Goal: Entertainment & Leisure: Consume media (video, audio)

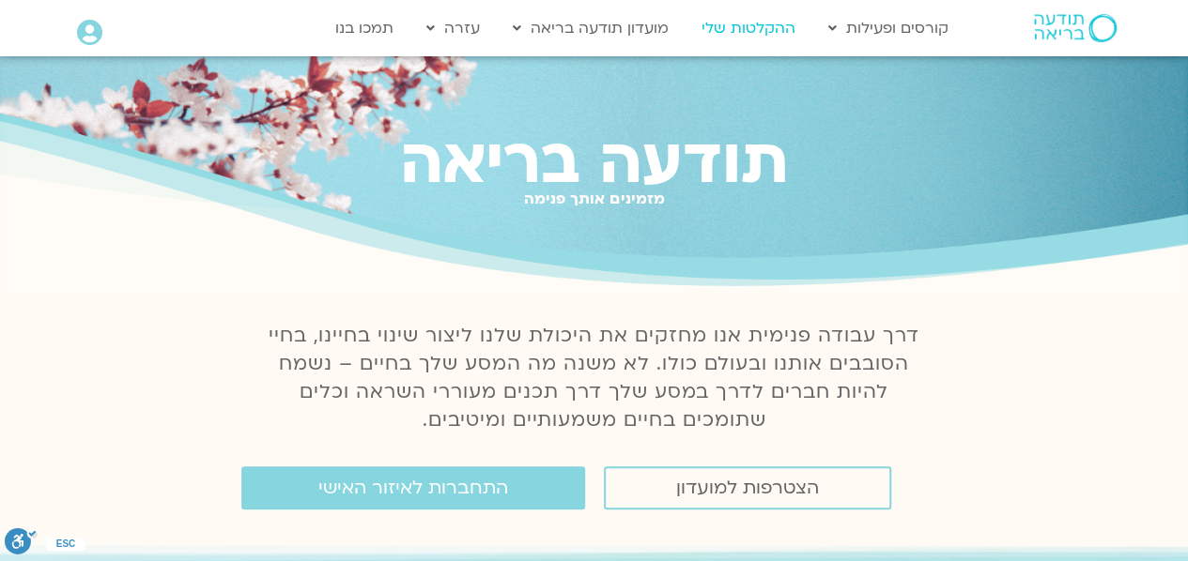
click at [766, 27] on link "ההקלטות שלי" at bounding box center [748, 28] width 113 height 36
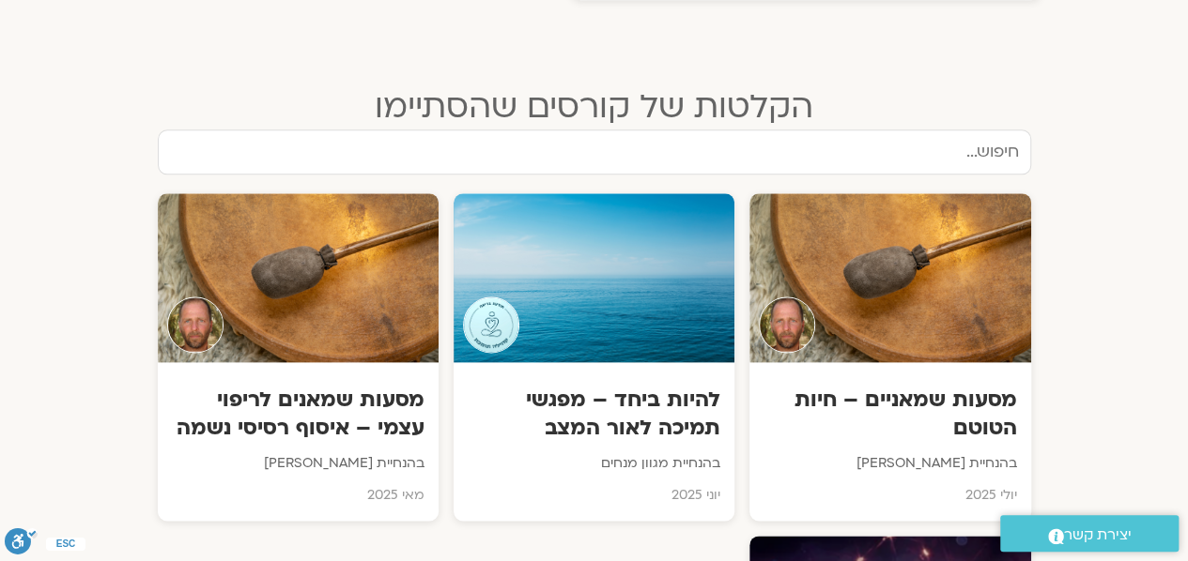
scroll to position [1053, 0]
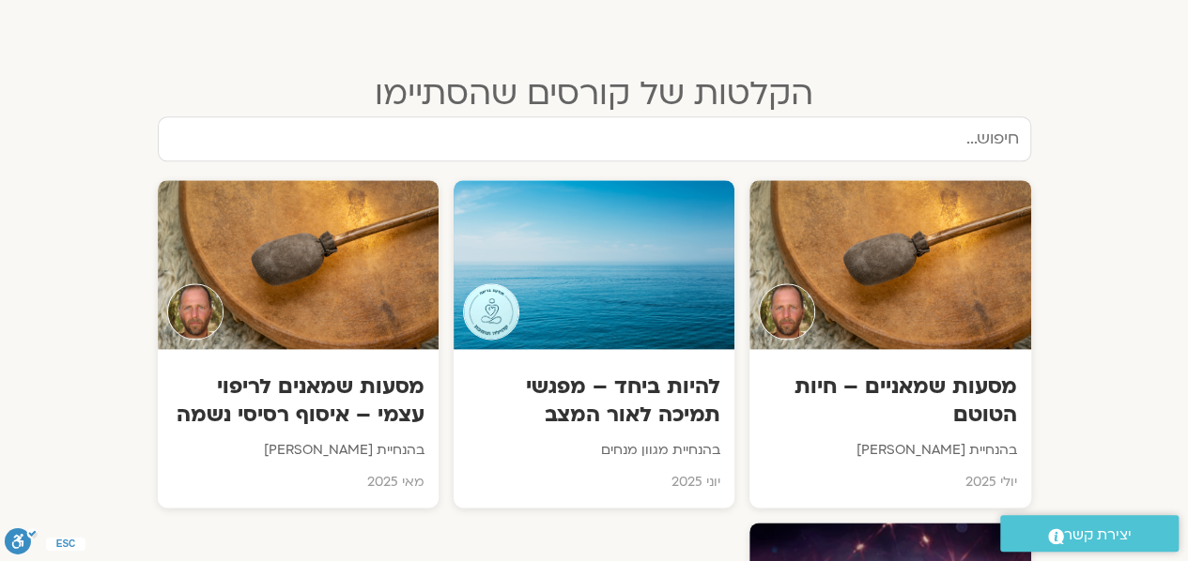
drag, startPoint x: 1193, startPoint y: 48, endPoint x: 1181, endPoint y: 249, distance: 201.3
click at [1181, 249] on html "דלג לתוכן שלום anita Main Menu אזור אישי הזמנות התנתקות פרטי המורה הוספת אירוע …" at bounding box center [594, 537] width 1188 height 3181
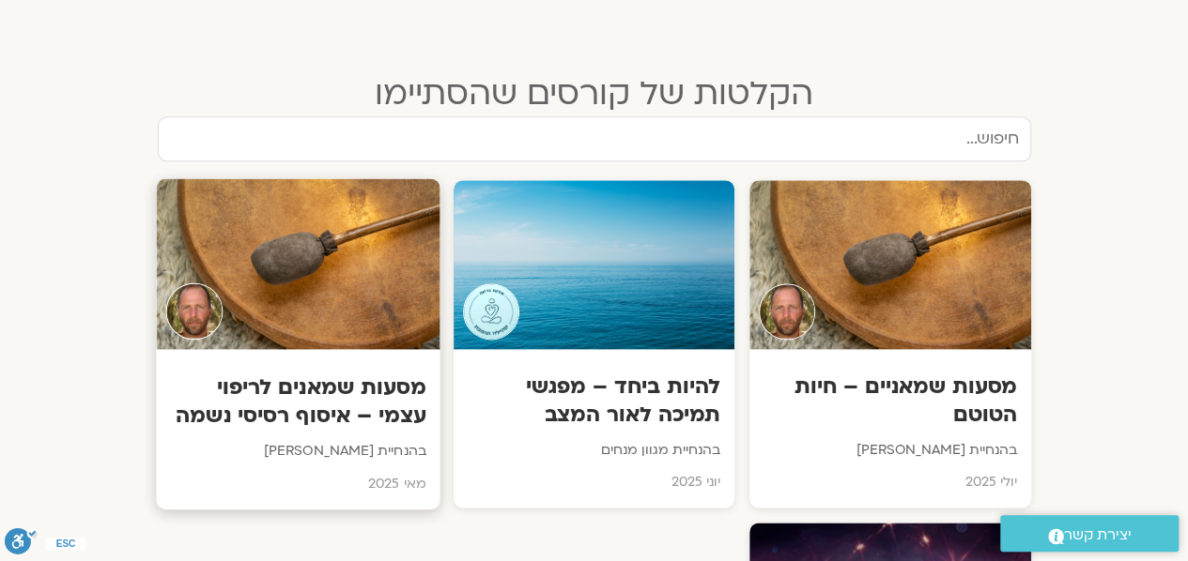
click at [334, 260] on div at bounding box center [298, 263] width 284 height 171
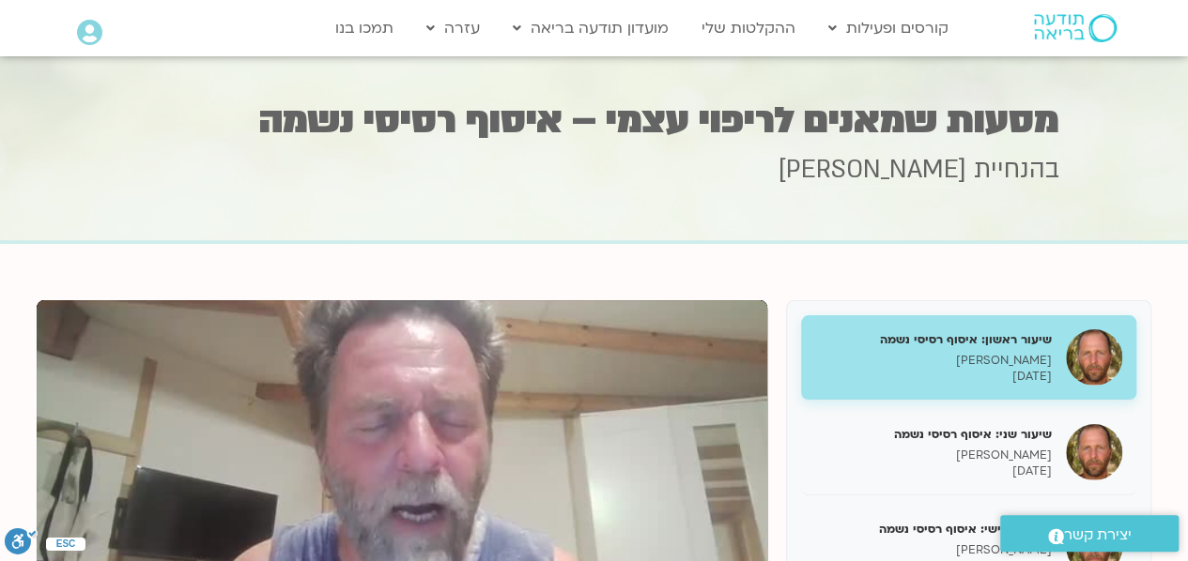
scroll to position [15, 0]
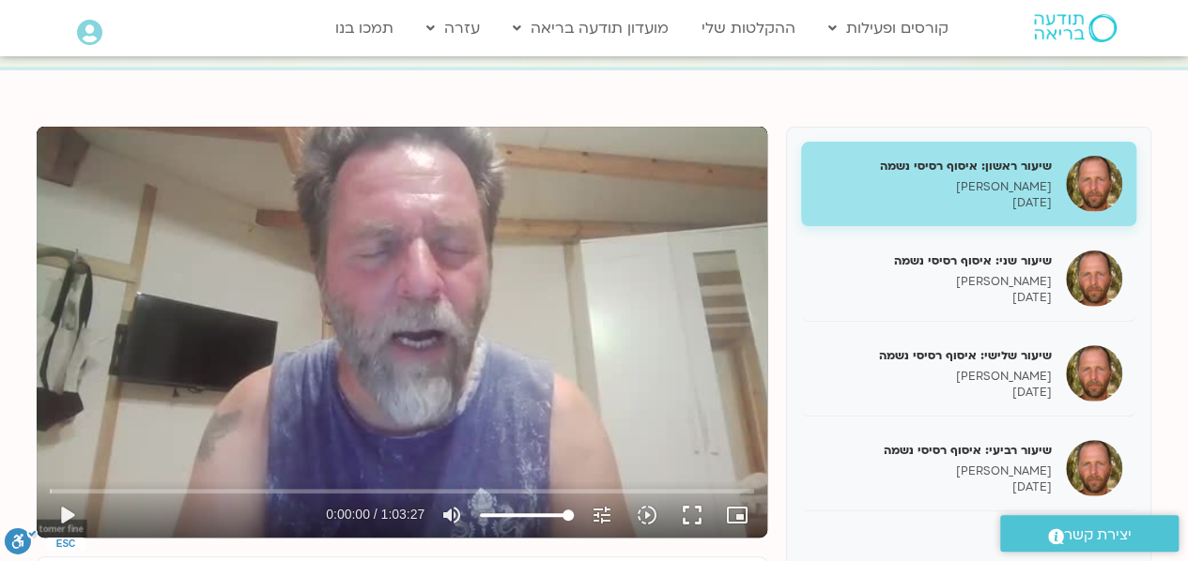
scroll to position [181, 0]
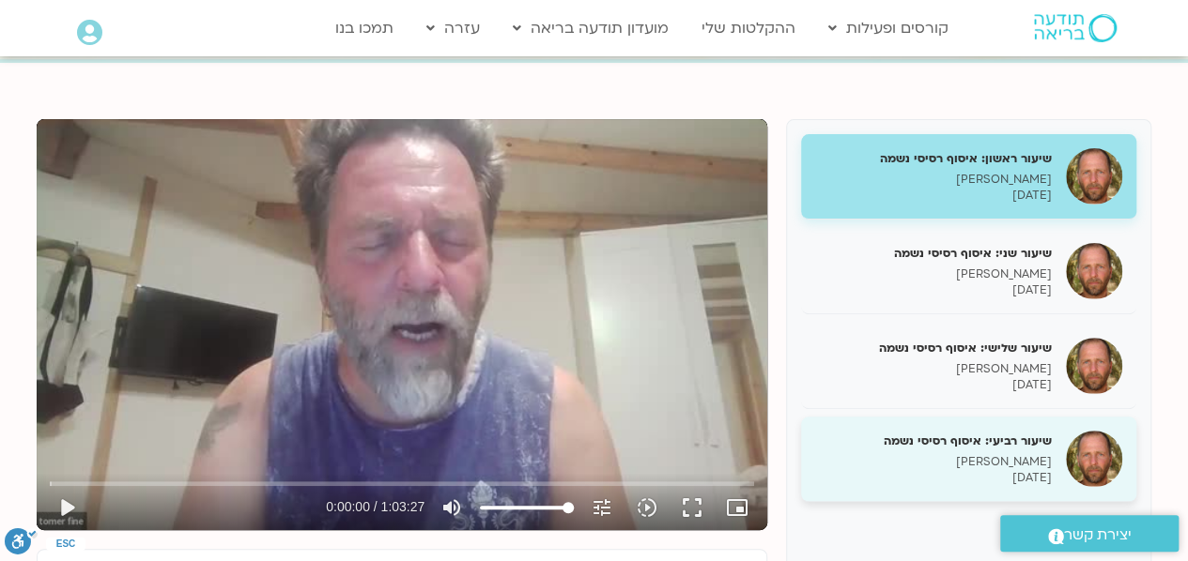
click at [1067, 444] on div "שיעור רביעי: איסוף רסיסי נשמה [PERSON_NAME] [DATE]" at bounding box center [968, 459] width 335 height 85
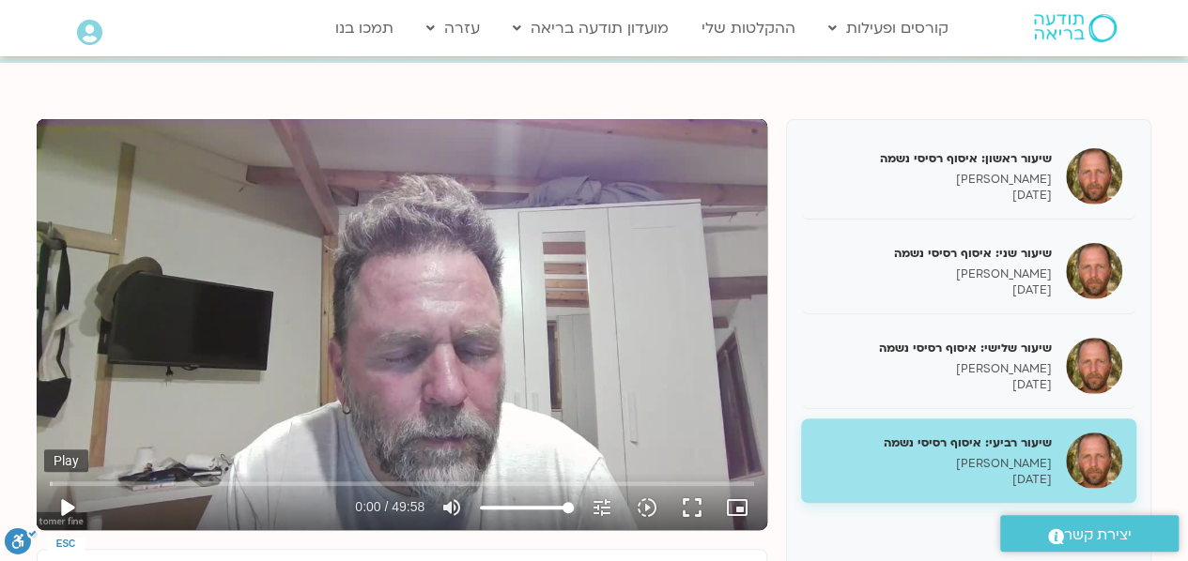
click at [61, 506] on button "play_arrow" at bounding box center [66, 507] width 45 height 45
type input "2.312496"
drag, startPoint x: 61, startPoint y: 506, endPoint x: 540, endPoint y: 195, distance: 570.8
click at [540, 195] on div "Skip Ad 1:51 pause 2:55 / 49:58 volume_up Mute tune Resolution Auto 720p slow_m…" at bounding box center [402, 324] width 730 height 411
click at [540, 195] on div "Skip Ad 1:51 play_arrow 2:56 / 49:58 volume_up Mute tune Resolution Auto 720p s…" at bounding box center [402, 324] width 730 height 411
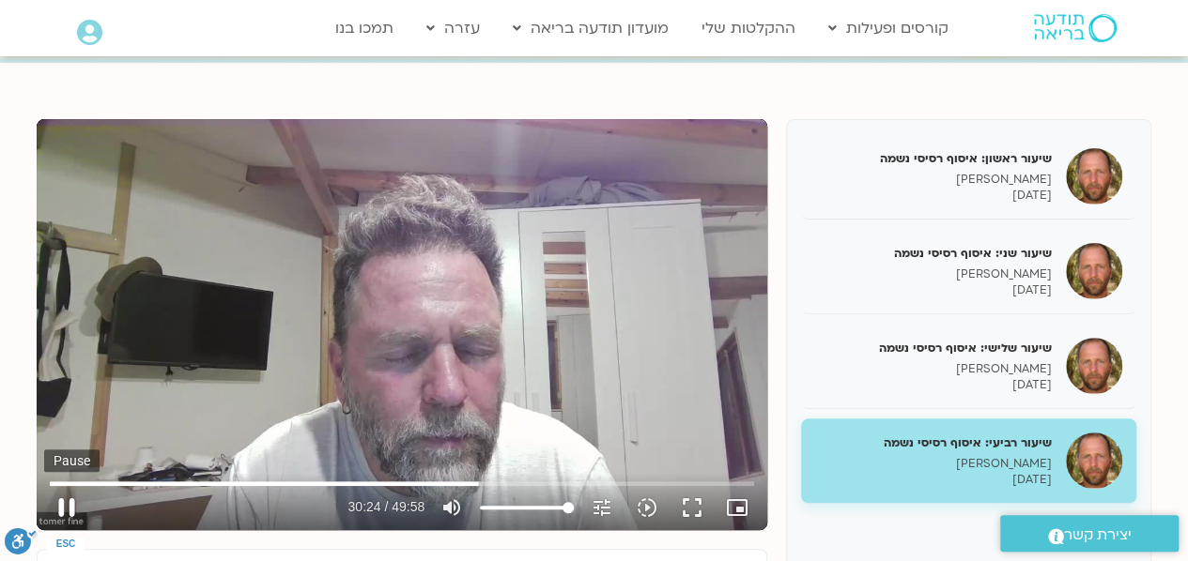
click at [66, 504] on button "pause" at bounding box center [66, 507] width 45 height 45
type input "1825.111123"
